Goal: Navigation & Orientation: Find specific page/section

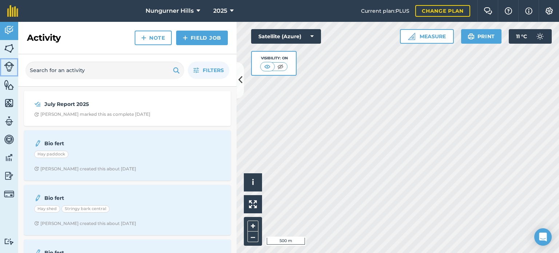
click at [10, 63] on img at bounding box center [9, 67] width 10 height 10
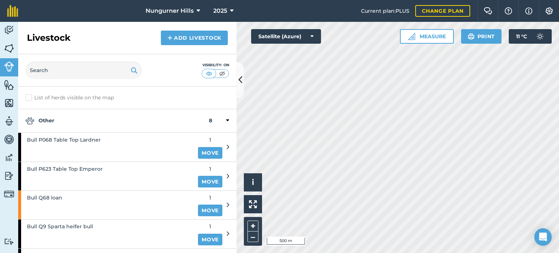
click at [226, 118] on icon at bounding box center [227, 120] width 3 height 7
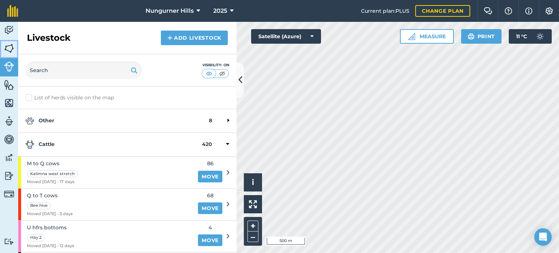
drag, startPoint x: 10, startPoint y: 47, endPoint x: 9, endPoint y: 35, distance: 12.8
click at [10, 47] on img at bounding box center [9, 48] width 10 height 11
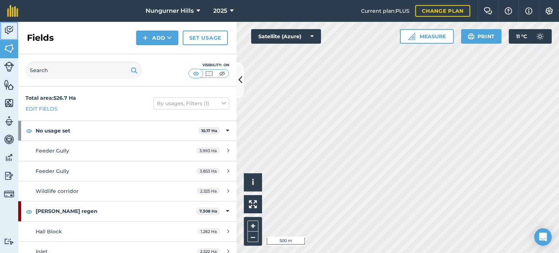
click at [10, 32] on img at bounding box center [9, 30] width 10 height 11
